Goal: Task Accomplishment & Management: Use online tool/utility

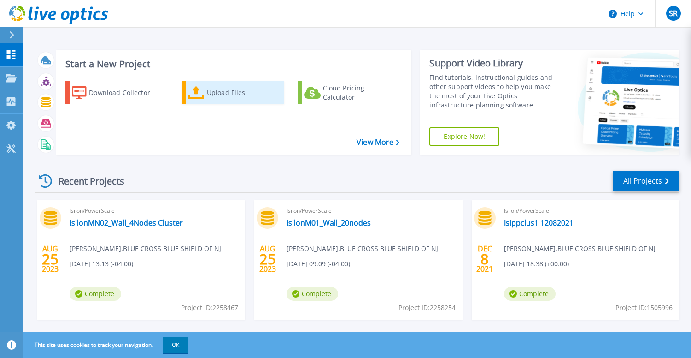
click at [211, 94] on div "Upload Files" at bounding box center [244, 92] width 74 height 18
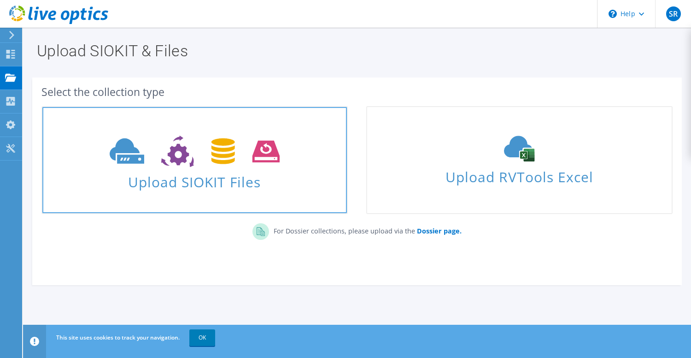
click at [208, 184] on span "Upload SIOKIT Files" at bounding box center [194, 179] width 305 height 20
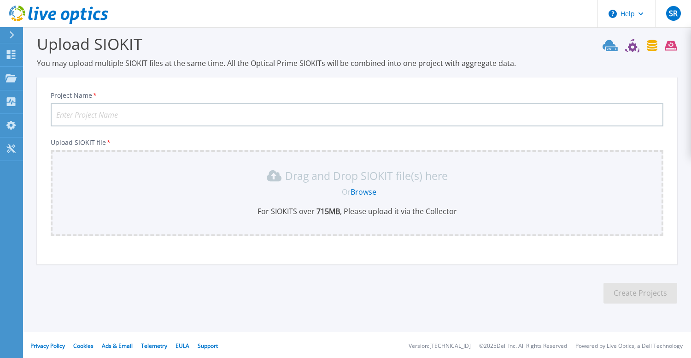
scroll to position [10, 0]
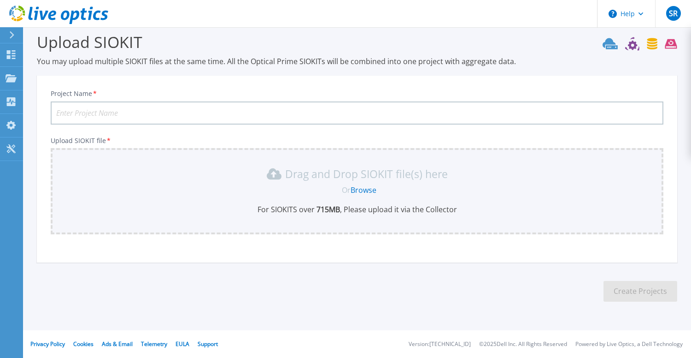
click at [171, 112] on input "Project Name *" at bounding box center [357, 112] width 613 height 23
type input "A"
type input "JasonAsk8142025"
click at [223, 204] on div "Drag and Drop SIOKIT file(s) here Or Browse For SIOKITS over 715 MB , Please up…" at bounding box center [357, 190] width 602 height 48
click at [370, 189] on link "Browse" at bounding box center [364, 190] width 26 height 10
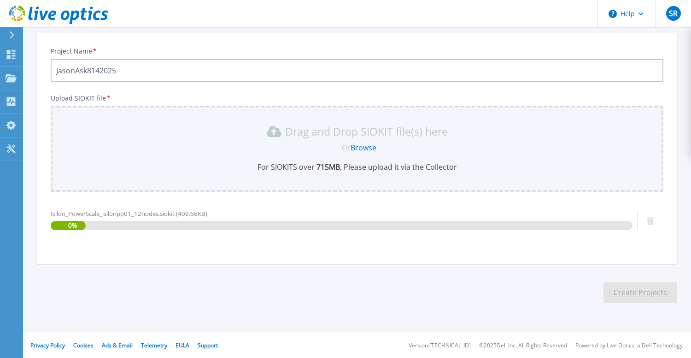
scroll to position [53, 0]
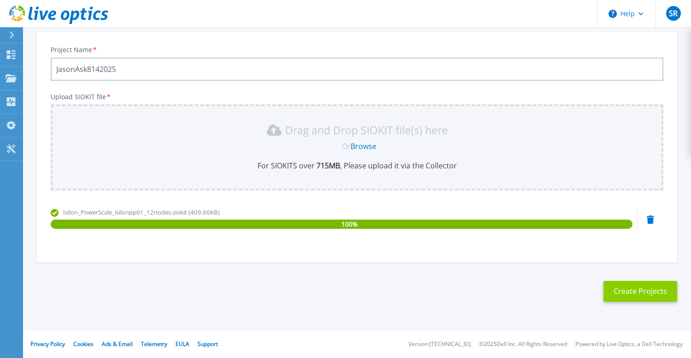
click at [627, 292] on button "Create Projects" at bounding box center [641, 291] width 74 height 21
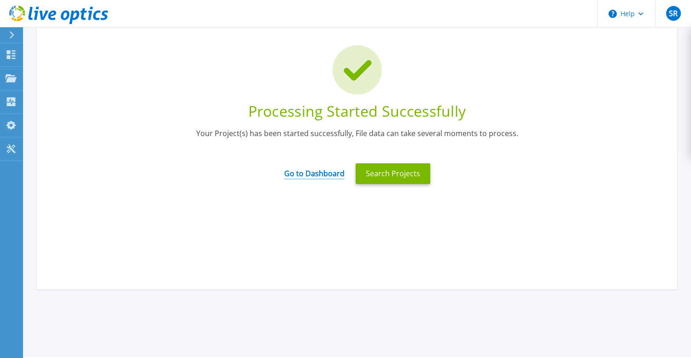
click at [313, 173] on link "Go to Dashboard" at bounding box center [314, 170] width 60 height 18
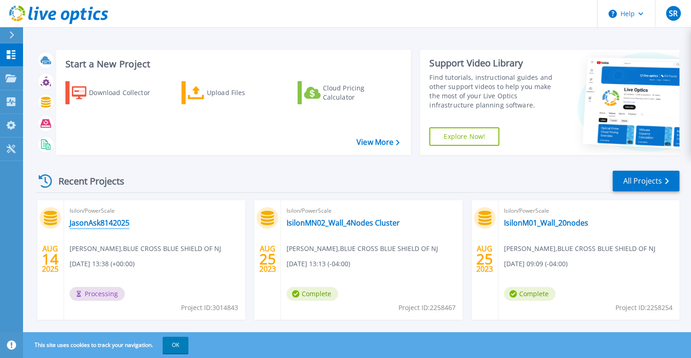
click at [96, 221] on link "JasonAsk8142025" at bounding box center [100, 222] width 60 height 9
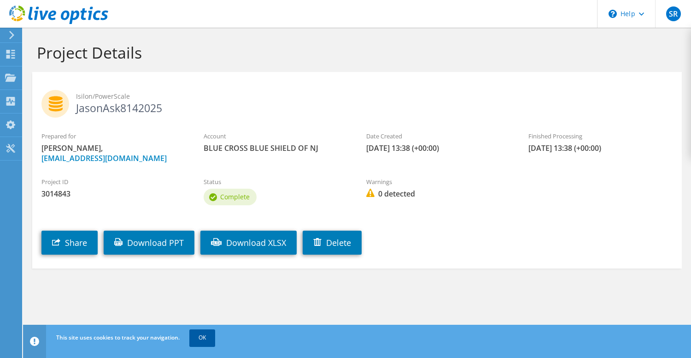
click at [207, 337] on link "OK" at bounding box center [202, 337] width 26 height 17
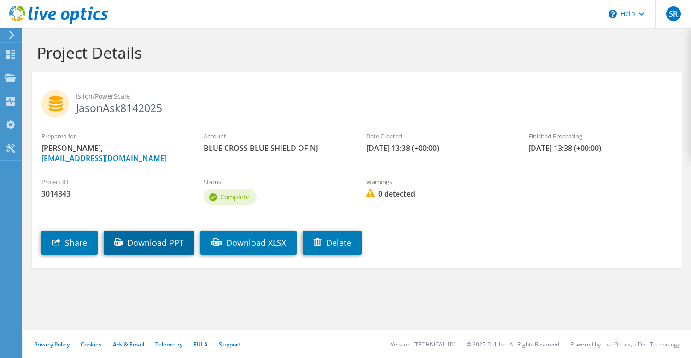
click at [162, 244] on link "Download PPT" at bounding box center [149, 242] width 91 height 24
click at [270, 299] on section "Project Details Isilon/PowerScale JasonAsk8142025 Prepared for [PERSON_NAME], […" at bounding box center [357, 176] width 668 height 296
